Goal: Task Accomplishment & Management: Manage account settings

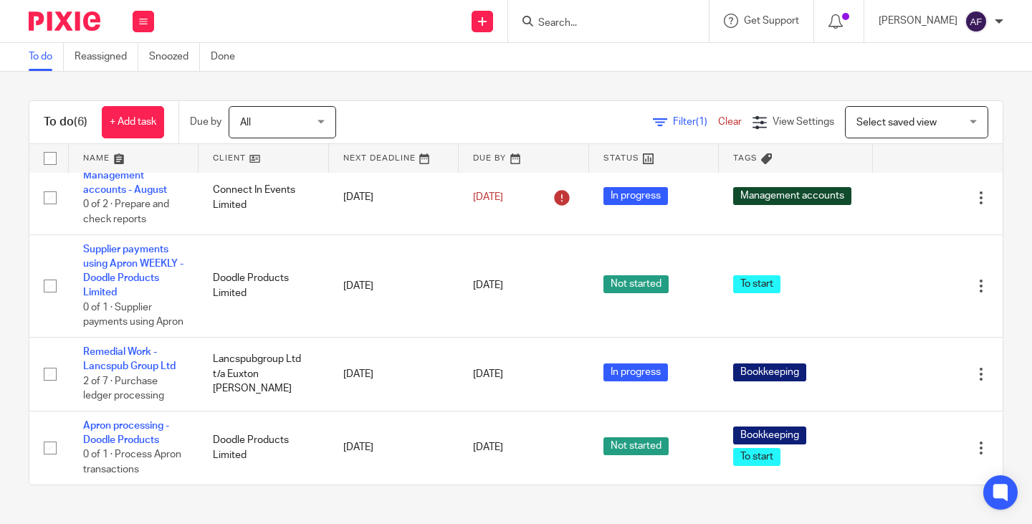
scroll to position [185, 0]
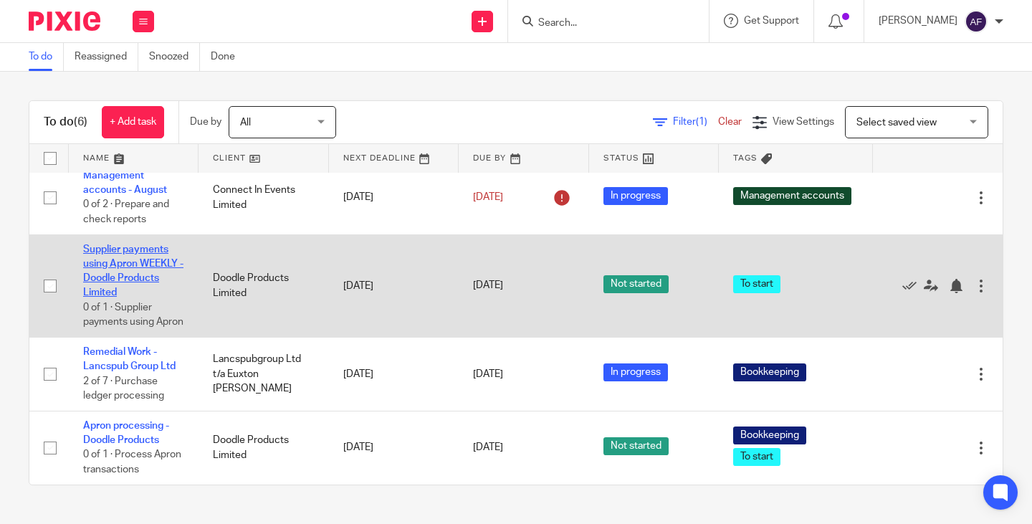
click at [161, 244] on link "Supplier payments using Apron WEEKLY - Doodle Products Limited" at bounding box center [133, 271] width 100 height 54
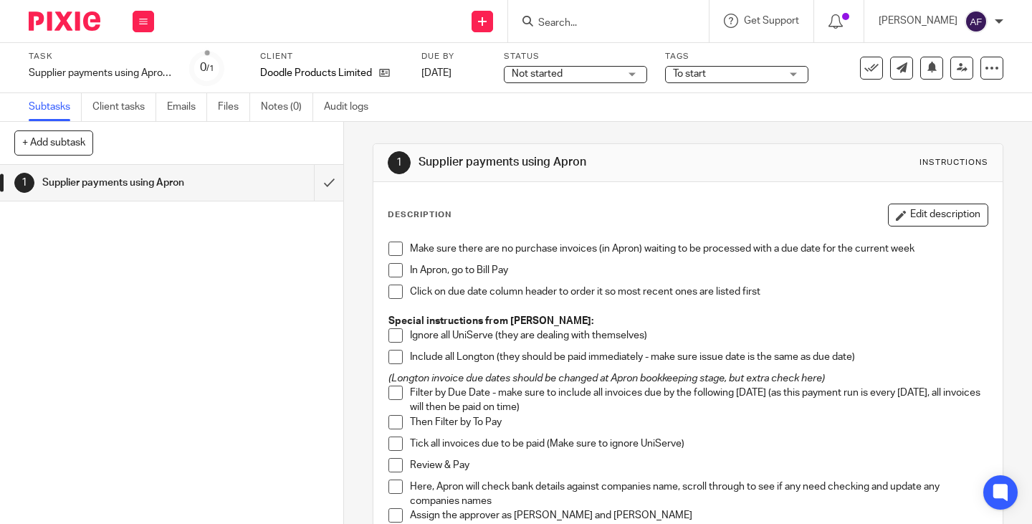
click at [655, 204] on div "Description Edit description" at bounding box center [688, 215] width 601 height 23
click at [722, 237] on div "Make sure there are no purchase invoices (in Apron) waiting to be processed wit…" at bounding box center [688, 441] width 614 height 414
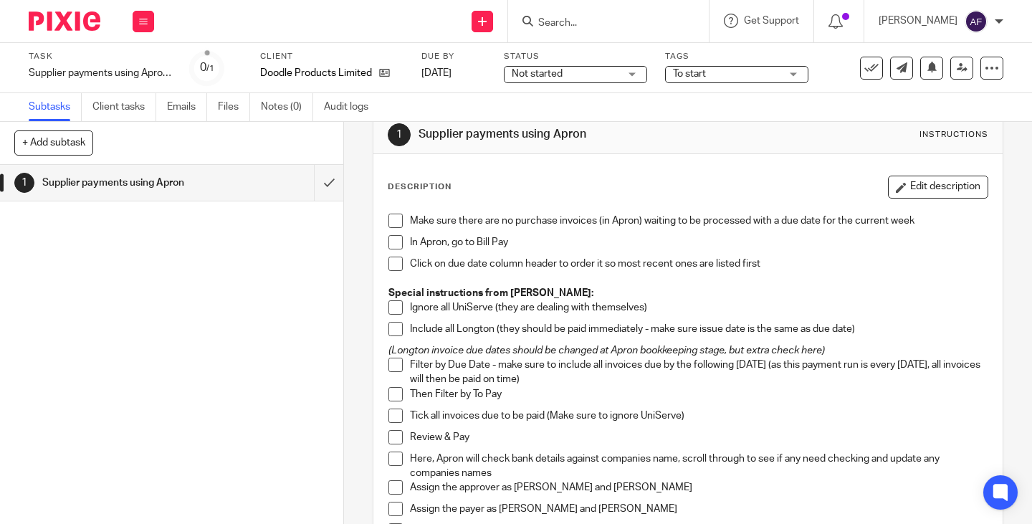
scroll to position [13, 0]
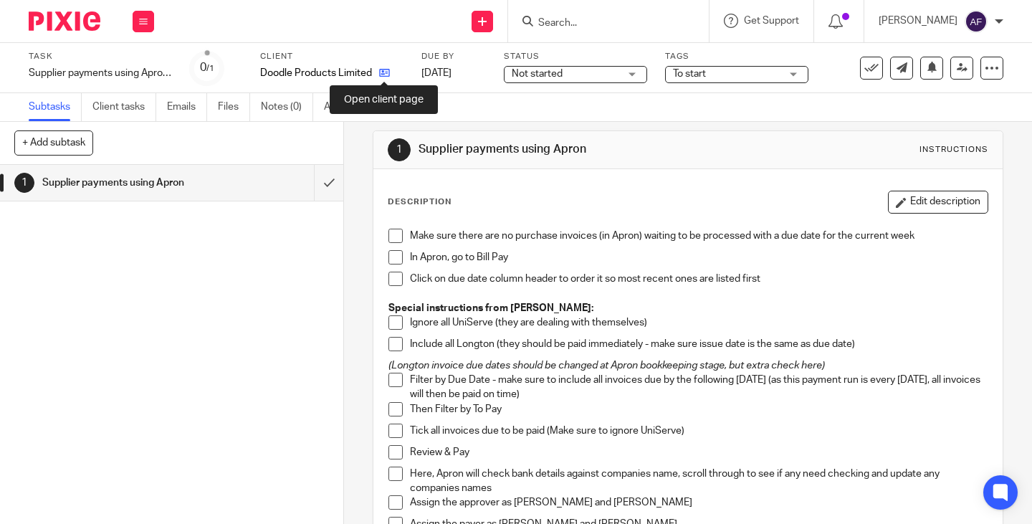
click at [388, 68] on icon at bounding box center [384, 72] width 11 height 11
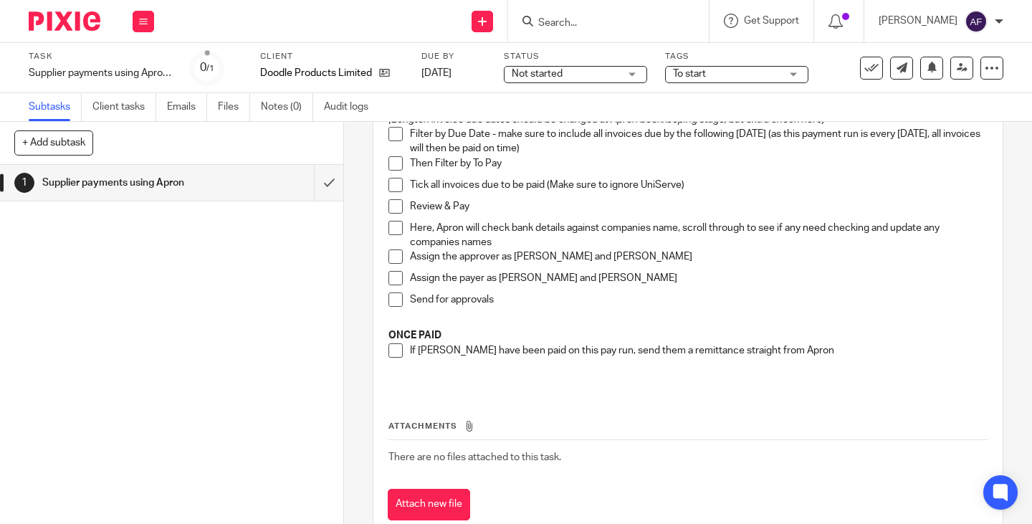
scroll to position [299, 0]
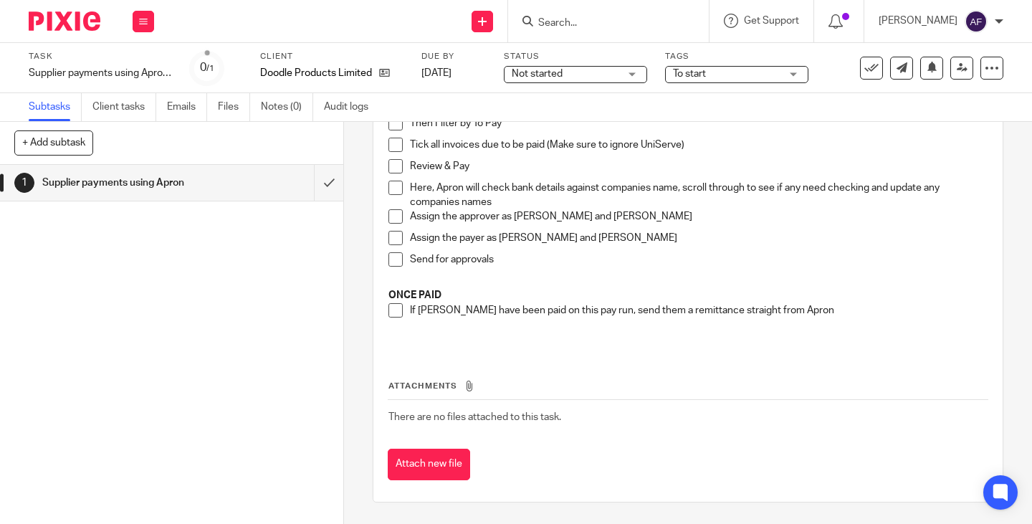
click at [808, 305] on p "If Longton have been paid on this pay run, send them a remittance straight from…" at bounding box center [699, 310] width 578 height 14
drag, startPoint x: 1010, startPoint y: 331, endPoint x: 1012, endPoint y: 323, distance: 8.9
click at [1012, 323] on div "1 Supplier payments using Apron Instructions Description Edit description Make …" at bounding box center [688, 323] width 688 height 402
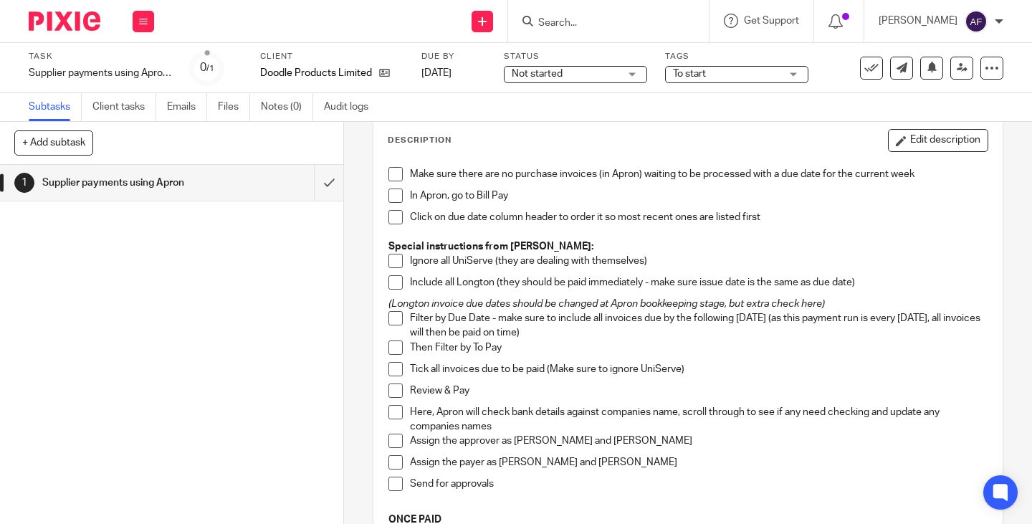
scroll to position [87, 0]
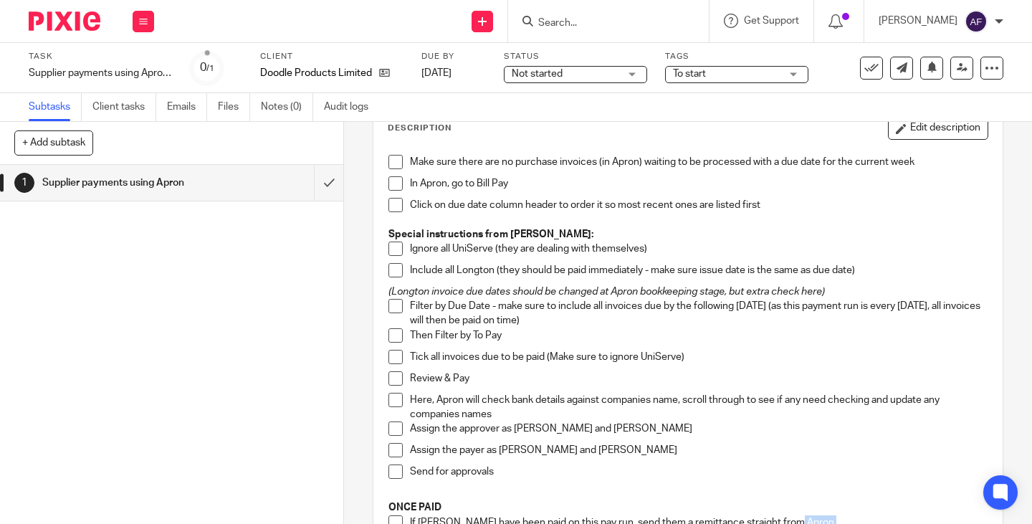
click at [391, 166] on span at bounding box center [395, 162] width 14 height 14
click at [389, 186] on span at bounding box center [395, 183] width 14 height 14
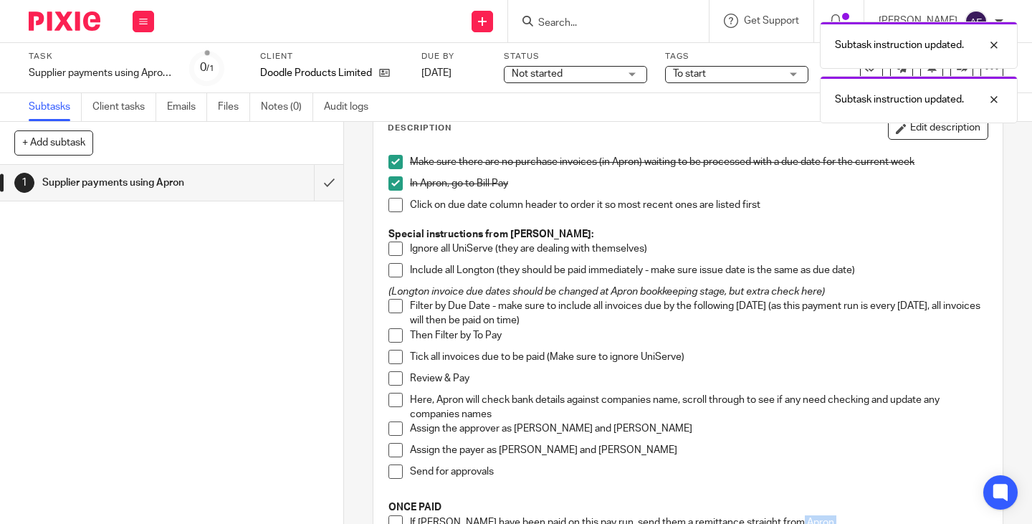
click at [389, 206] on span at bounding box center [395, 205] width 14 height 14
click at [391, 255] on span at bounding box center [395, 249] width 14 height 14
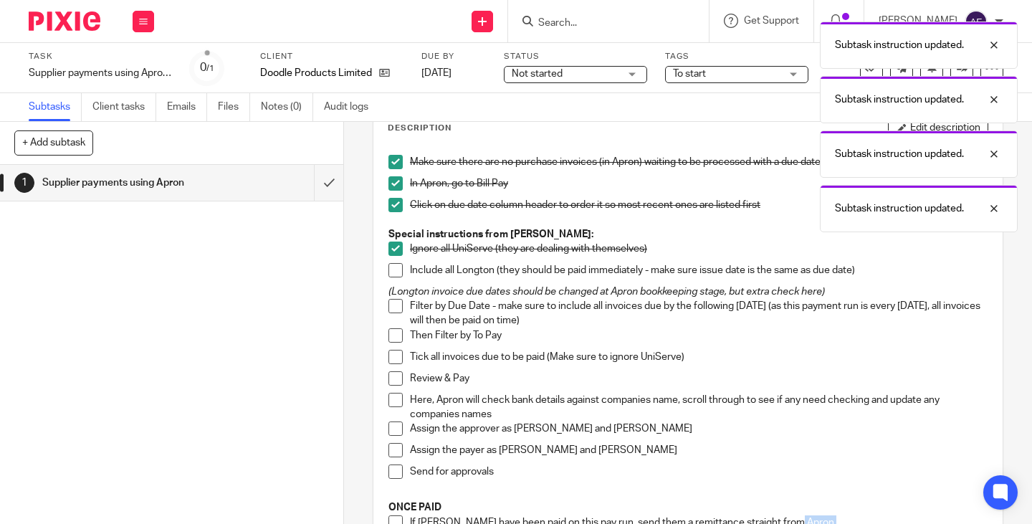
click at [392, 265] on span at bounding box center [395, 270] width 14 height 14
click at [391, 309] on span at bounding box center [395, 306] width 14 height 14
click at [391, 338] on span at bounding box center [395, 335] width 14 height 14
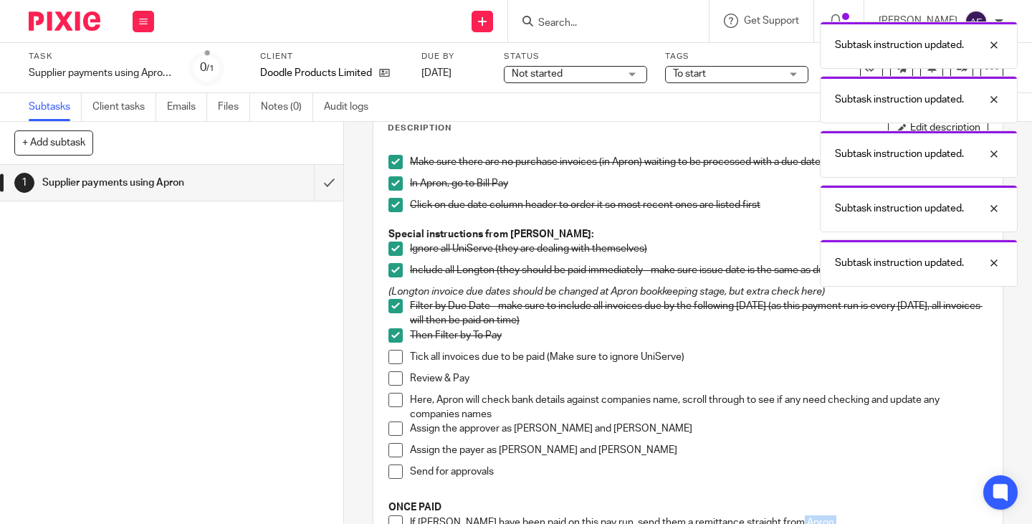
click at [391, 365] on li "Tick all invoices due to be paid (Make sure to ignore UniServe)" at bounding box center [687, 361] width 599 height 22
click at [393, 357] on span at bounding box center [395, 357] width 14 height 14
click at [393, 377] on span at bounding box center [395, 378] width 14 height 14
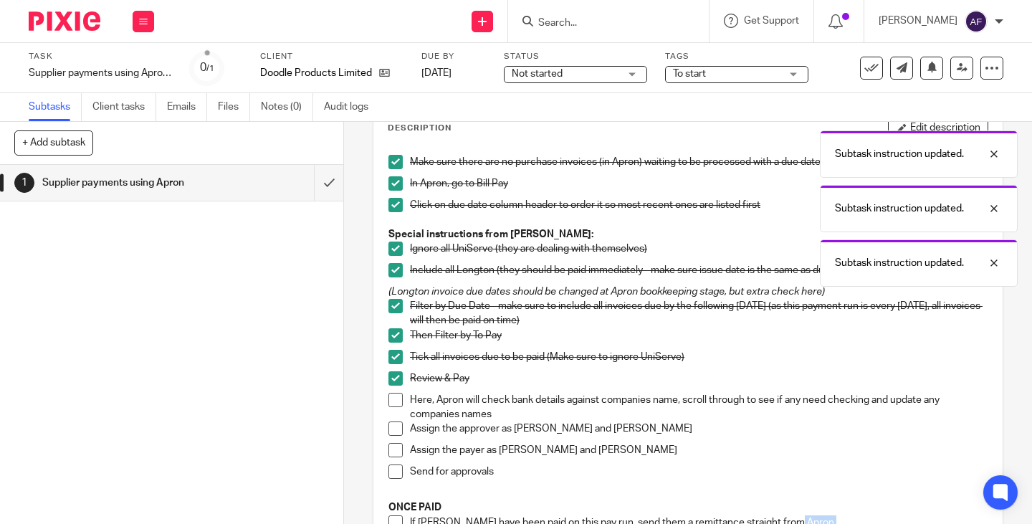
click at [394, 404] on span at bounding box center [395, 400] width 14 height 14
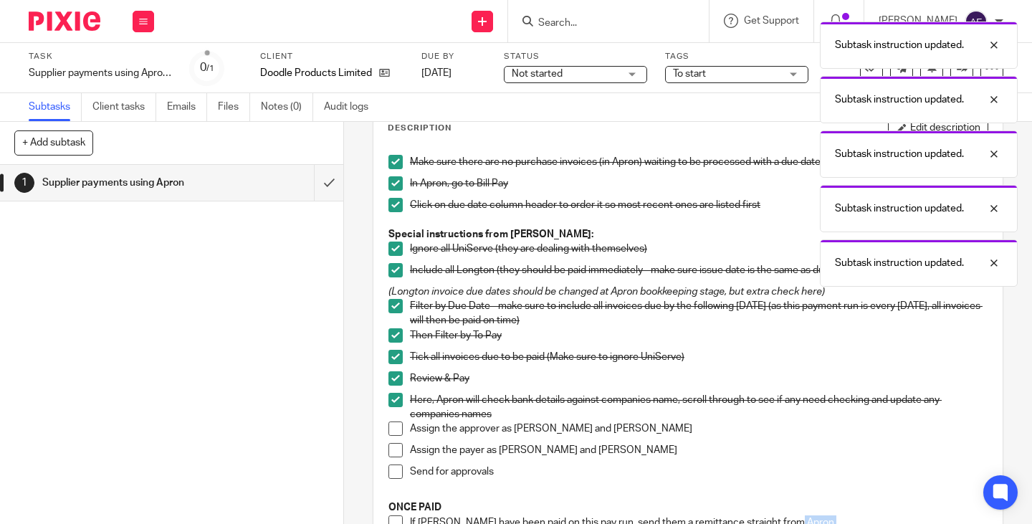
click at [391, 429] on span at bounding box center [395, 428] width 14 height 14
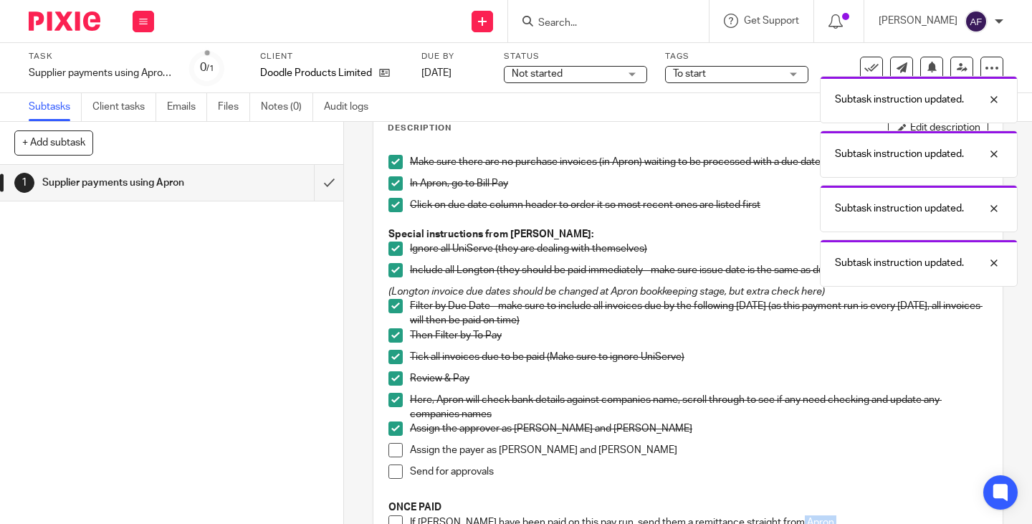
click at [391, 449] on span at bounding box center [395, 450] width 14 height 14
click at [391, 469] on span at bounding box center [395, 471] width 14 height 14
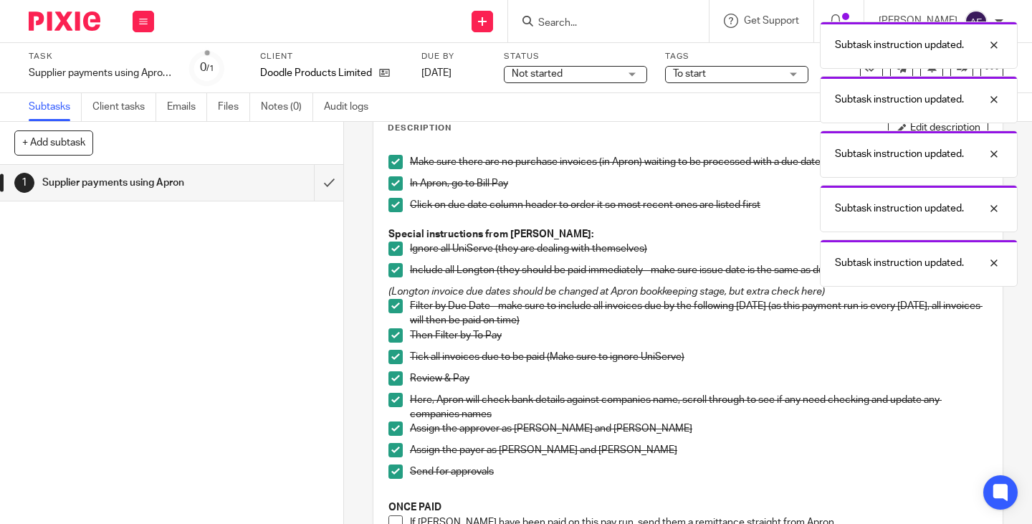
click at [629, 447] on p "Assign the payer as Kabir and James" at bounding box center [699, 450] width 578 height 14
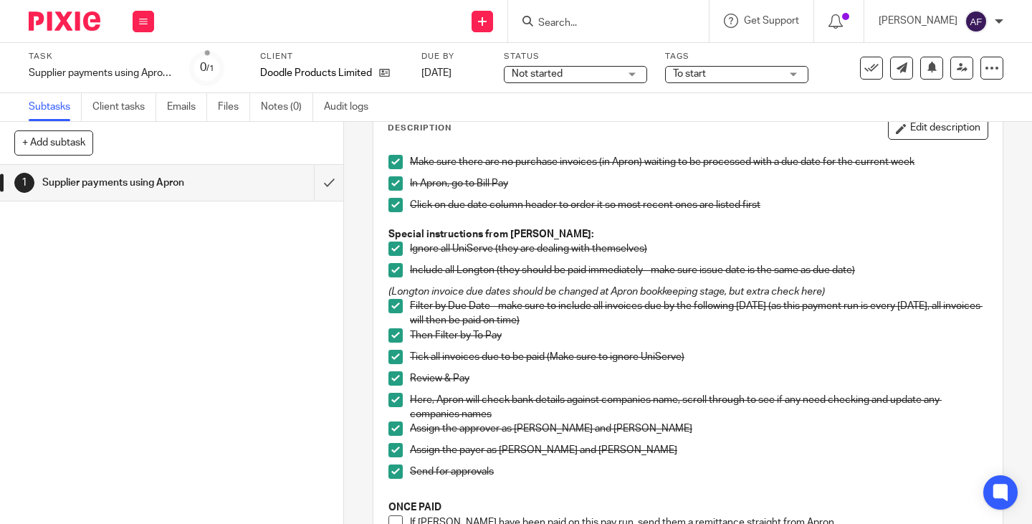
scroll to position [0, 0]
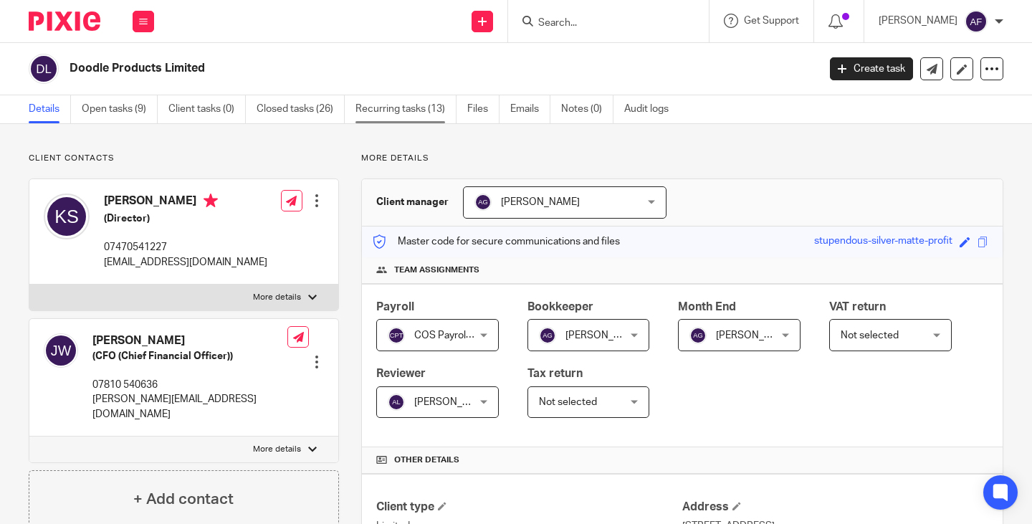
click at [423, 113] on link "Recurring tasks (13)" at bounding box center [406, 109] width 101 height 28
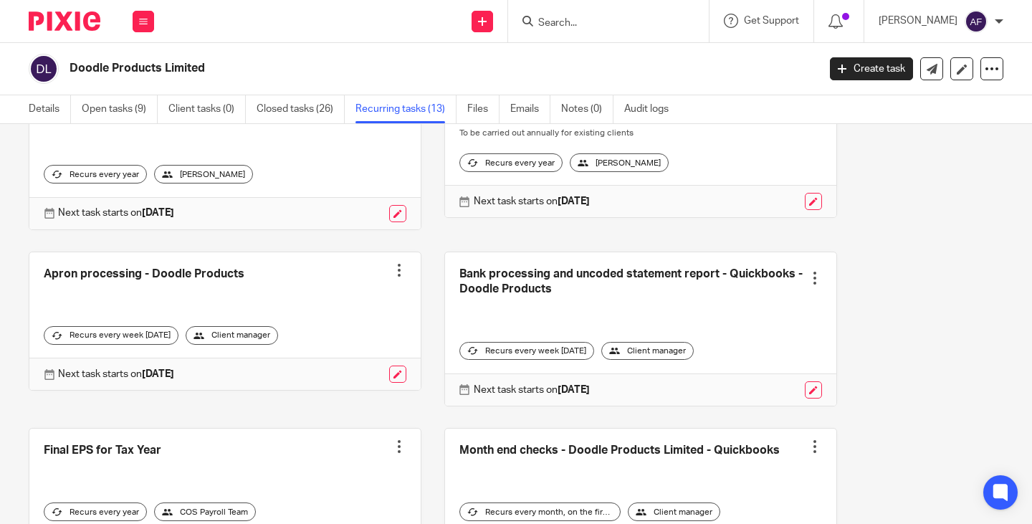
scroll to position [44, 0]
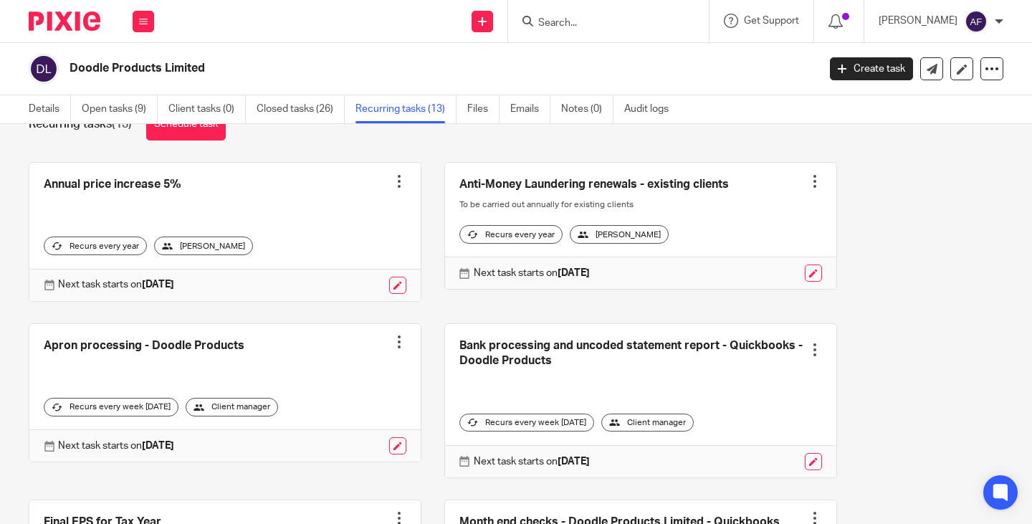
click at [183, 356] on link at bounding box center [224, 393] width 391 height 138
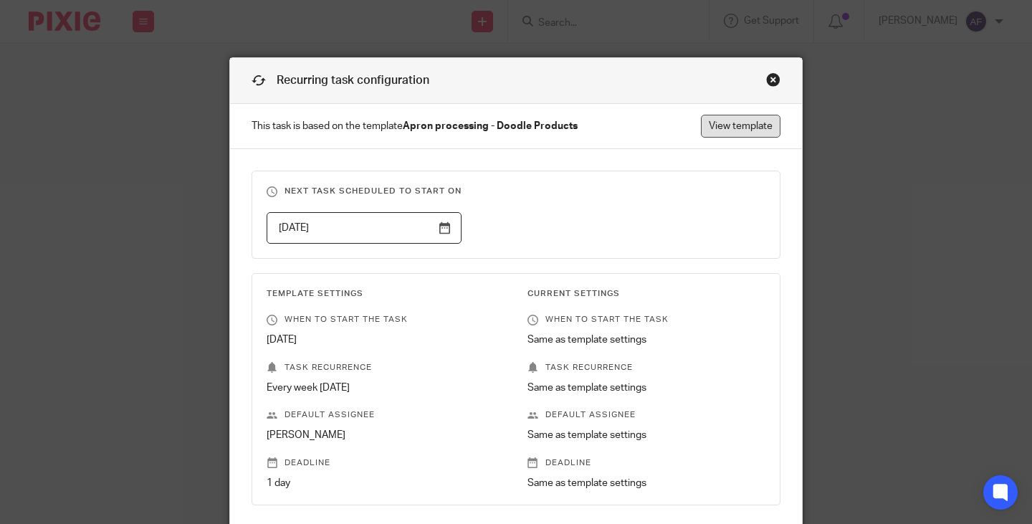
click at [720, 125] on link "View template" at bounding box center [741, 126] width 80 height 23
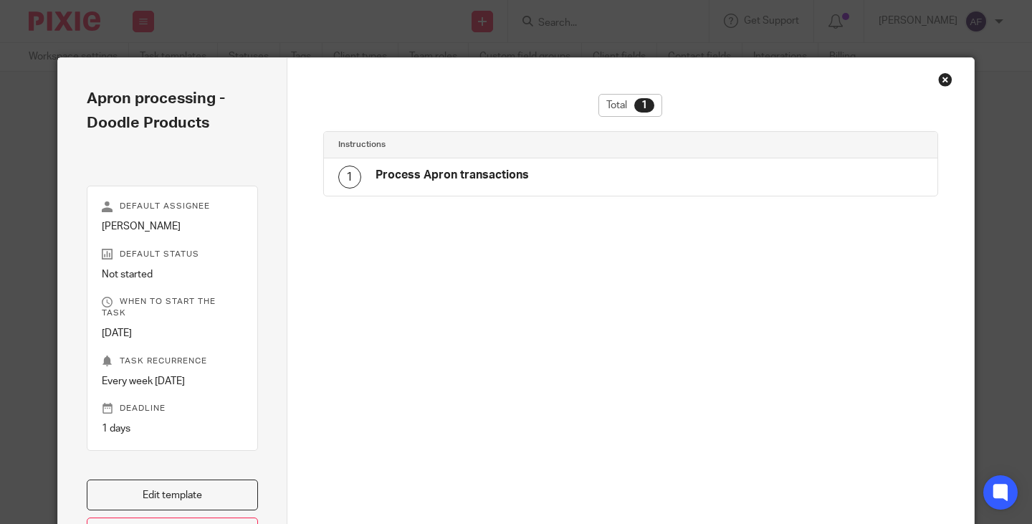
click at [460, 175] on h4 "Process Apron transactions" at bounding box center [452, 175] width 153 height 15
click at [341, 185] on div "1" at bounding box center [349, 177] width 23 height 23
click at [204, 479] on link "Edit template" at bounding box center [172, 494] width 171 height 31
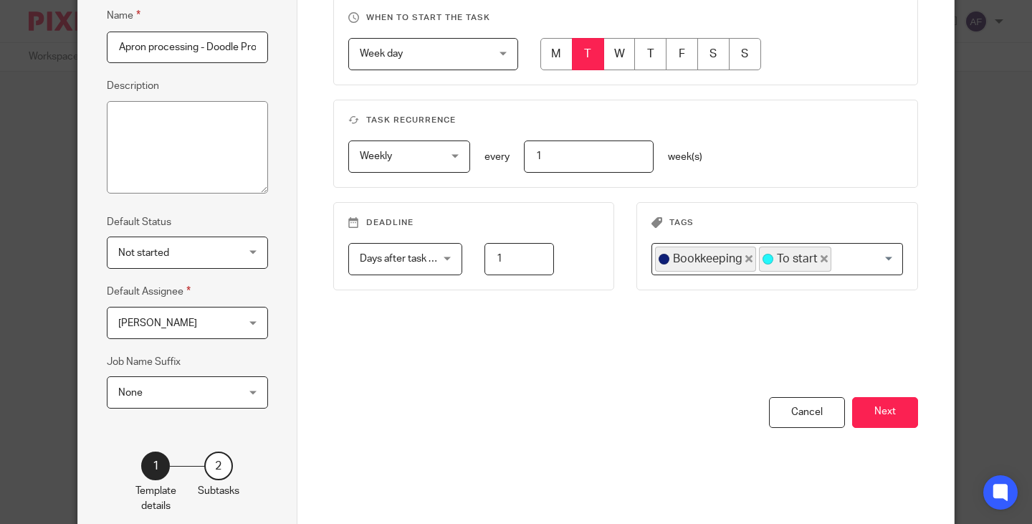
scroll to position [188, 0]
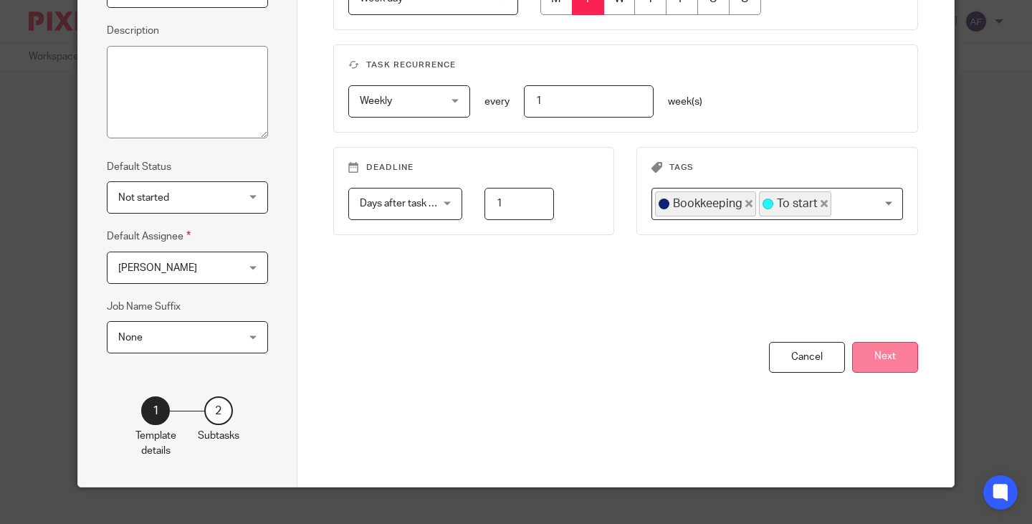
click at [893, 346] on button "Next" at bounding box center [885, 357] width 66 height 31
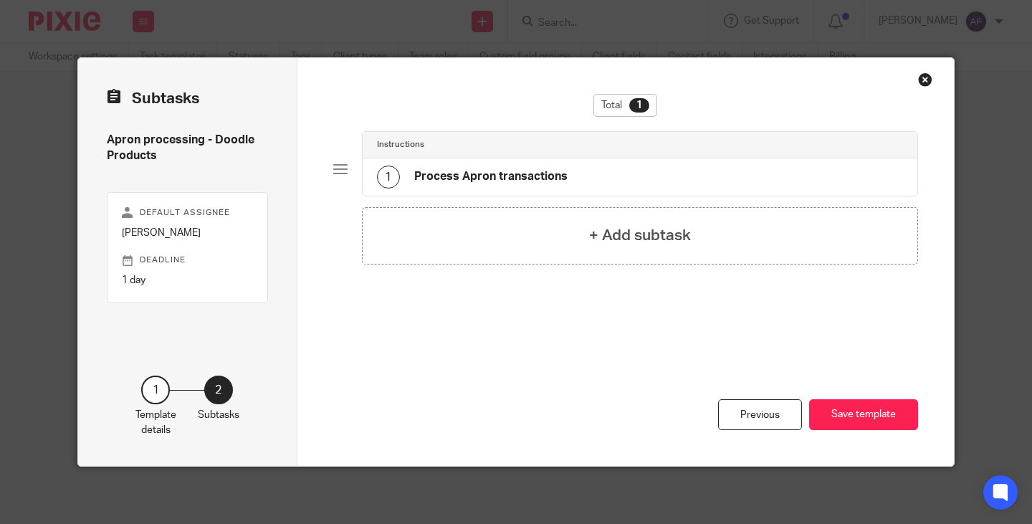
click at [476, 169] on h4 "Process Apron transactions" at bounding box center [490, 176] width 153 height 15
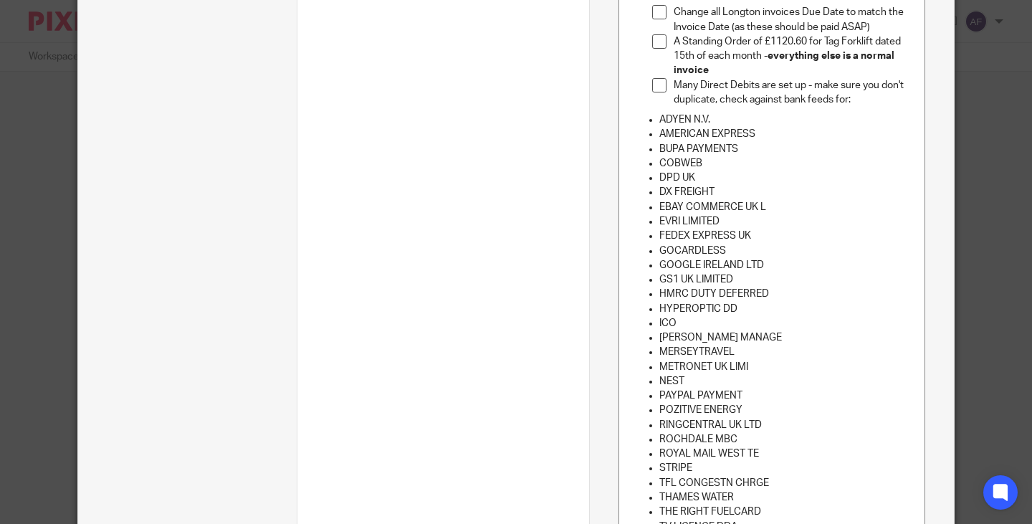
scroll to position [794, 0]
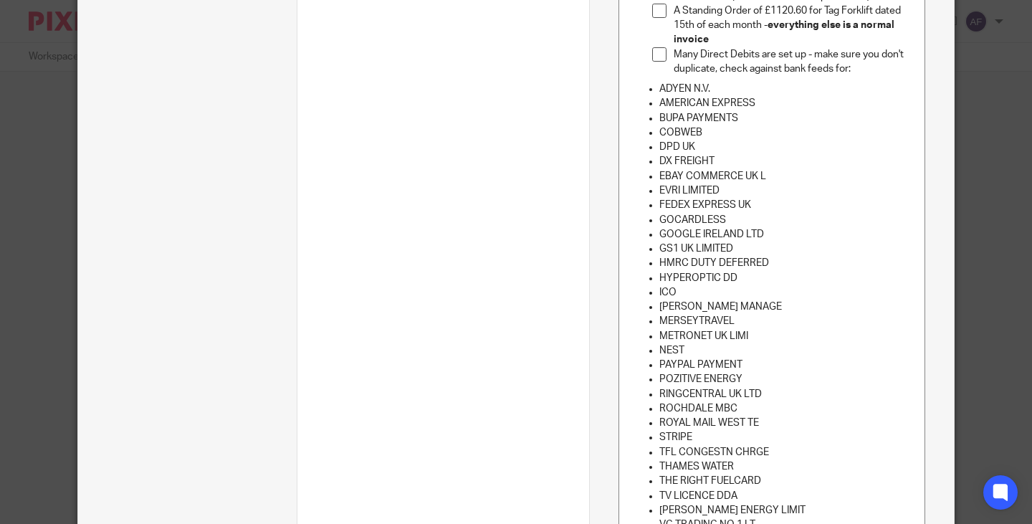
click at [809, 227] on p "GOOGLE IRELAND LTD" at bounding box center [786, 234] width 254 height 14
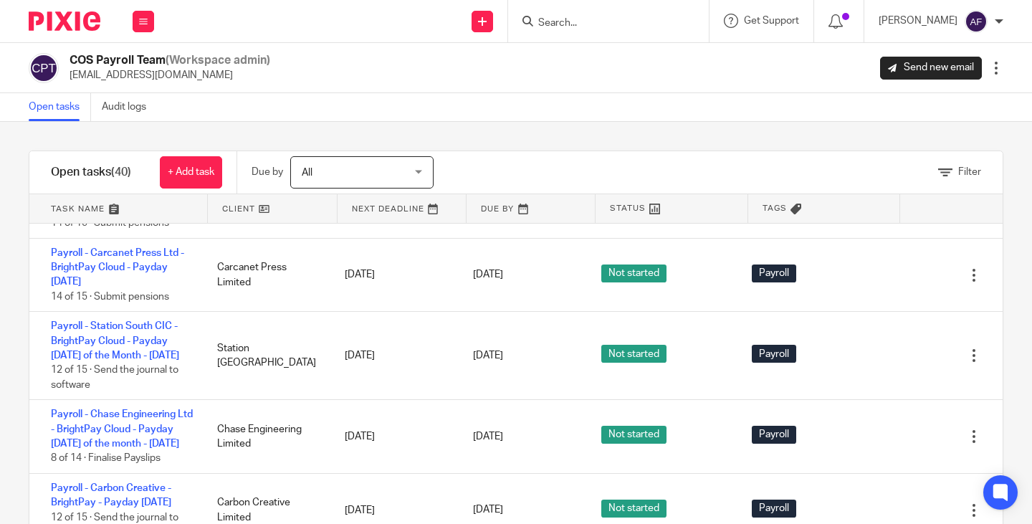
scroll to position [919, 0]
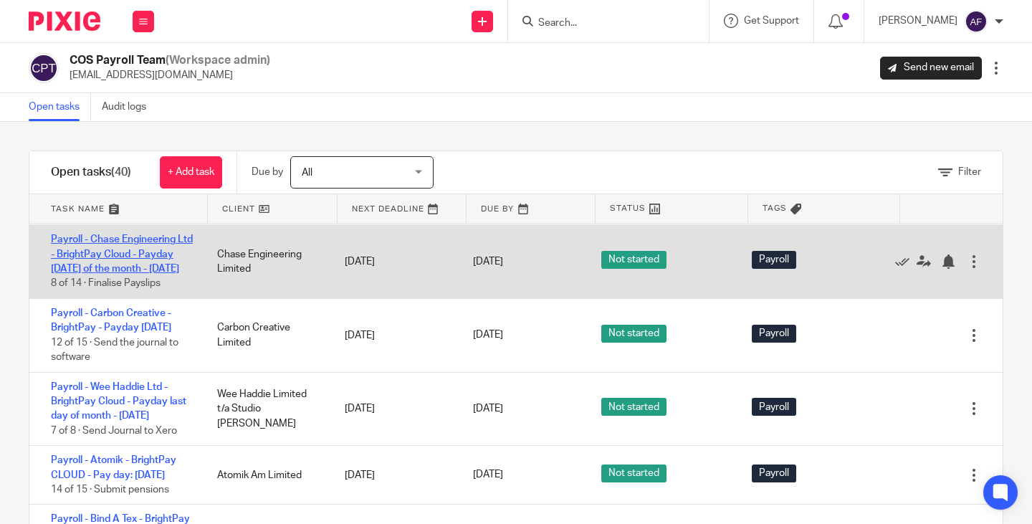
click at [121, 274] on link "Payroll - Chase Engineering Ltd - BrightPay Cloud - Payday [DATE] of the month …" at bounding box center [122, 253] width 142 height 39
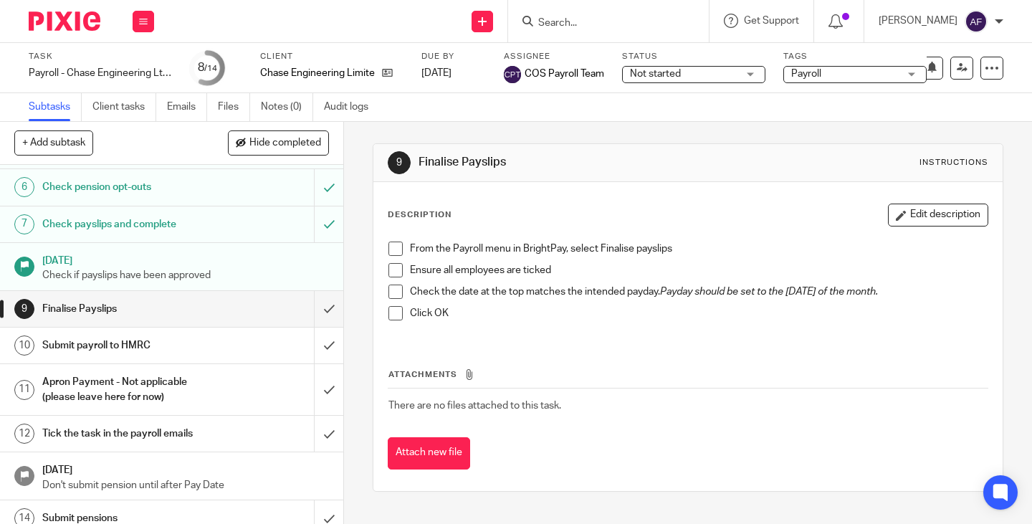
scroll to position [244, 0]
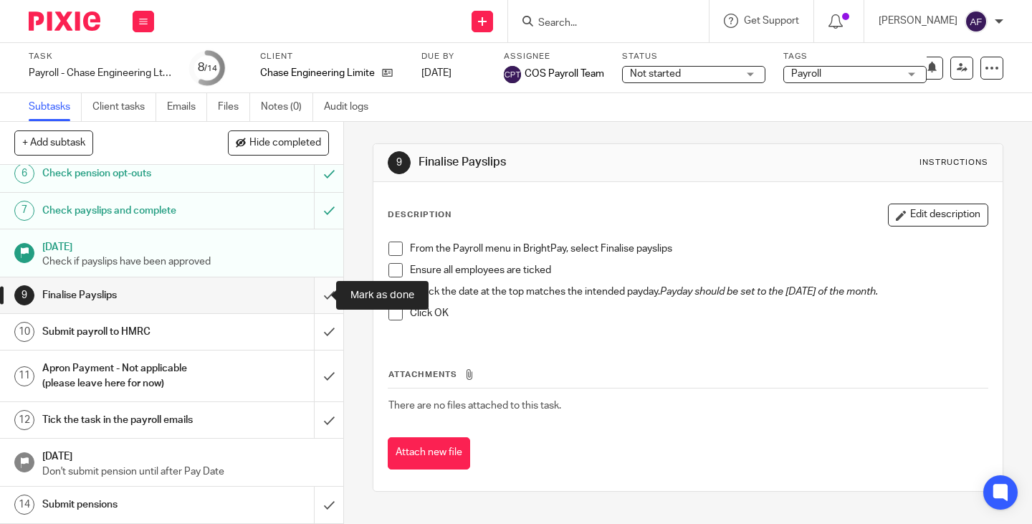
click at [316, 291] on input "submit" at bounding box center [171, 295] width 343 height 36
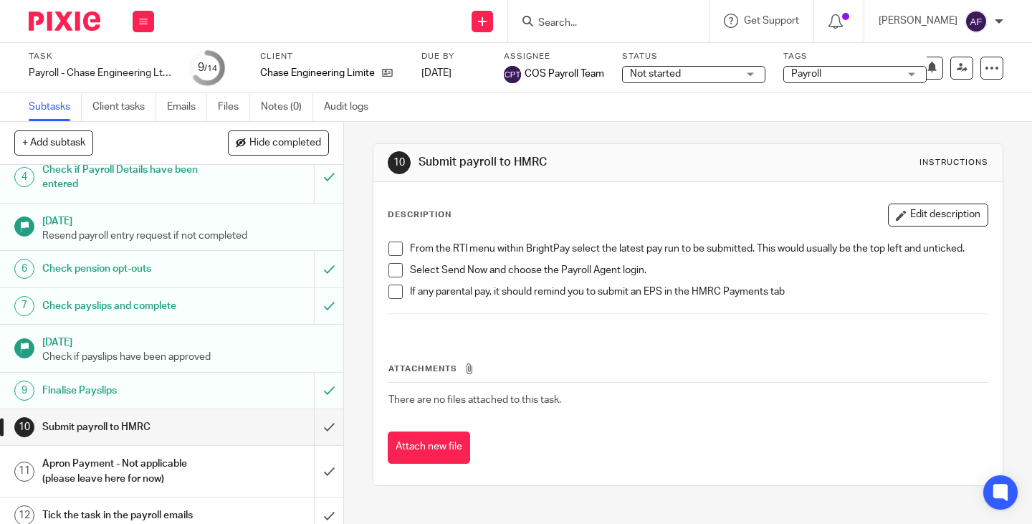
scroll to position [244, 0]
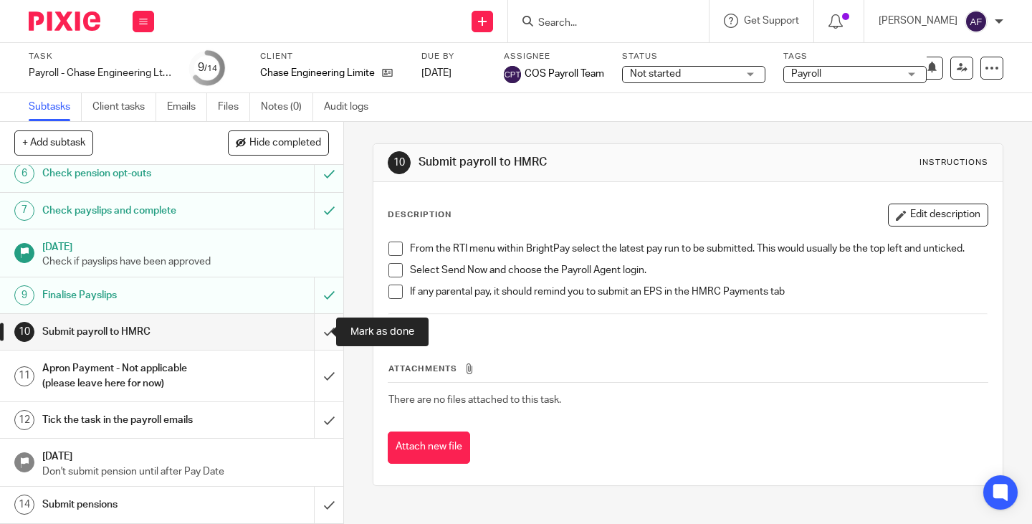
click at [308, 339] on input "submit" at bounding box center [171, 332] width 343 height 36
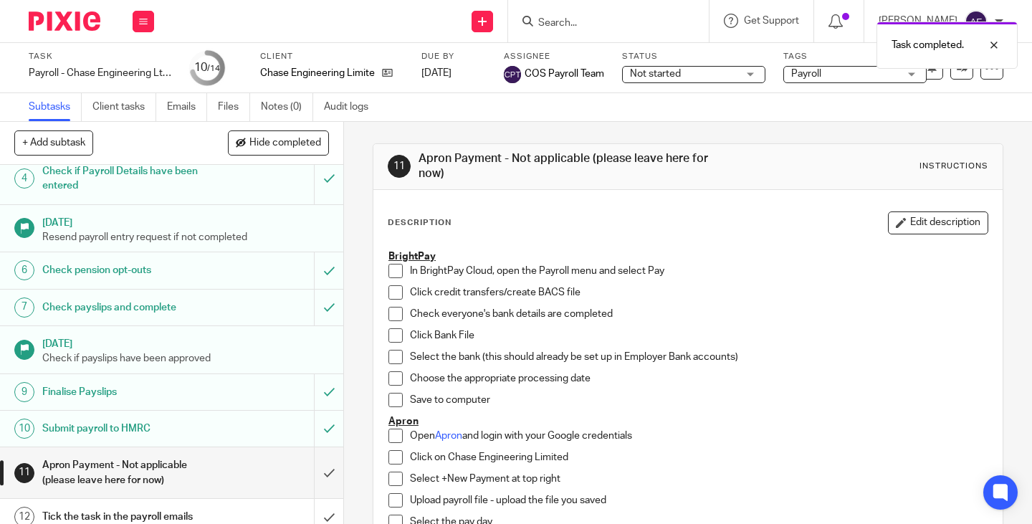
scroll to position [244, 0]
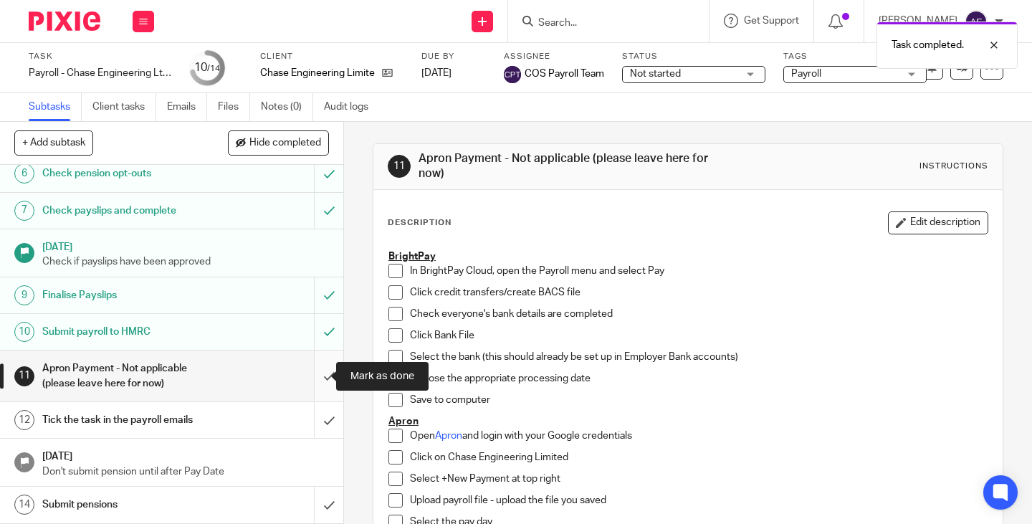
click at [318, 376] on input "submit" at bounding box center [171, 375] width 343 height 51
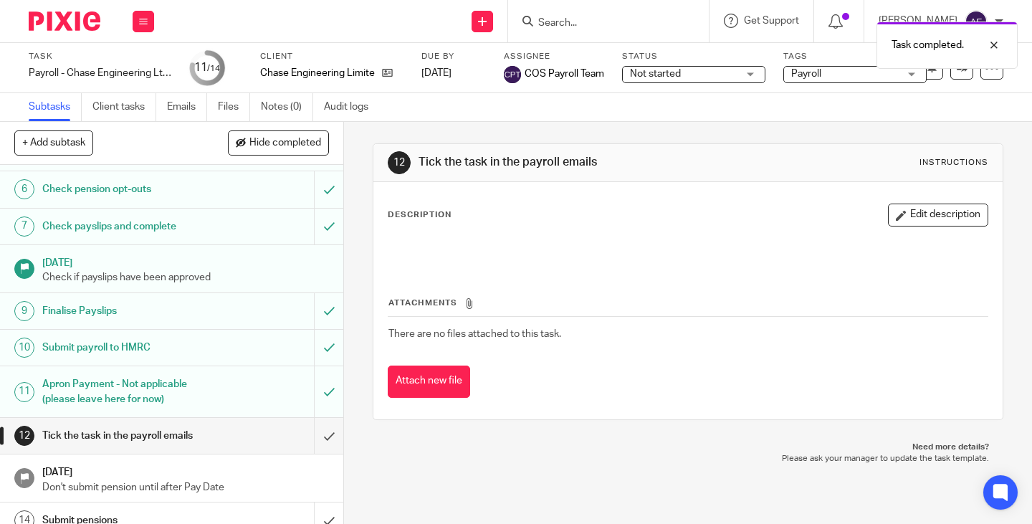
scroll to position [244, 0]
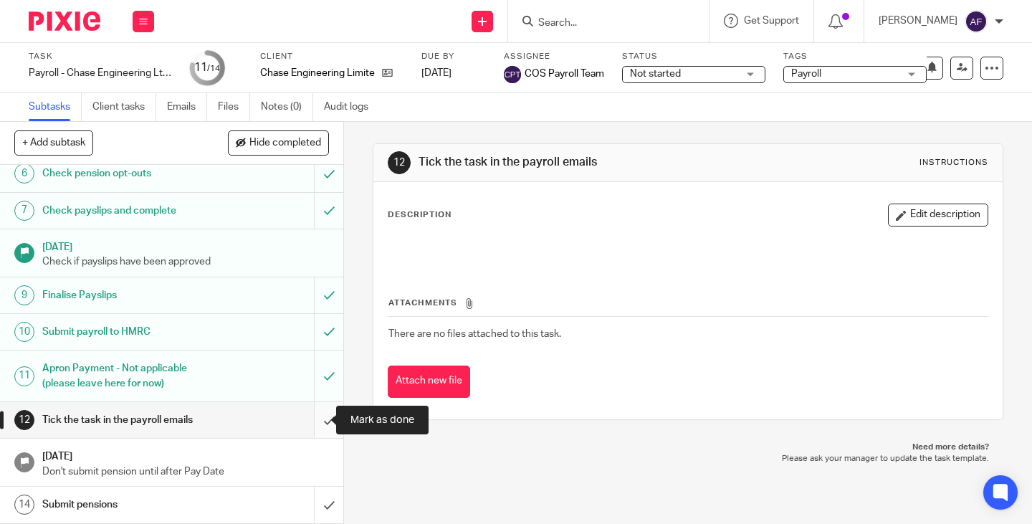
click at [306, 417] on input "submit" at bounding box center [171, 420] width 343 height 36
